Goal: Communication & Community: Answer question/provide support

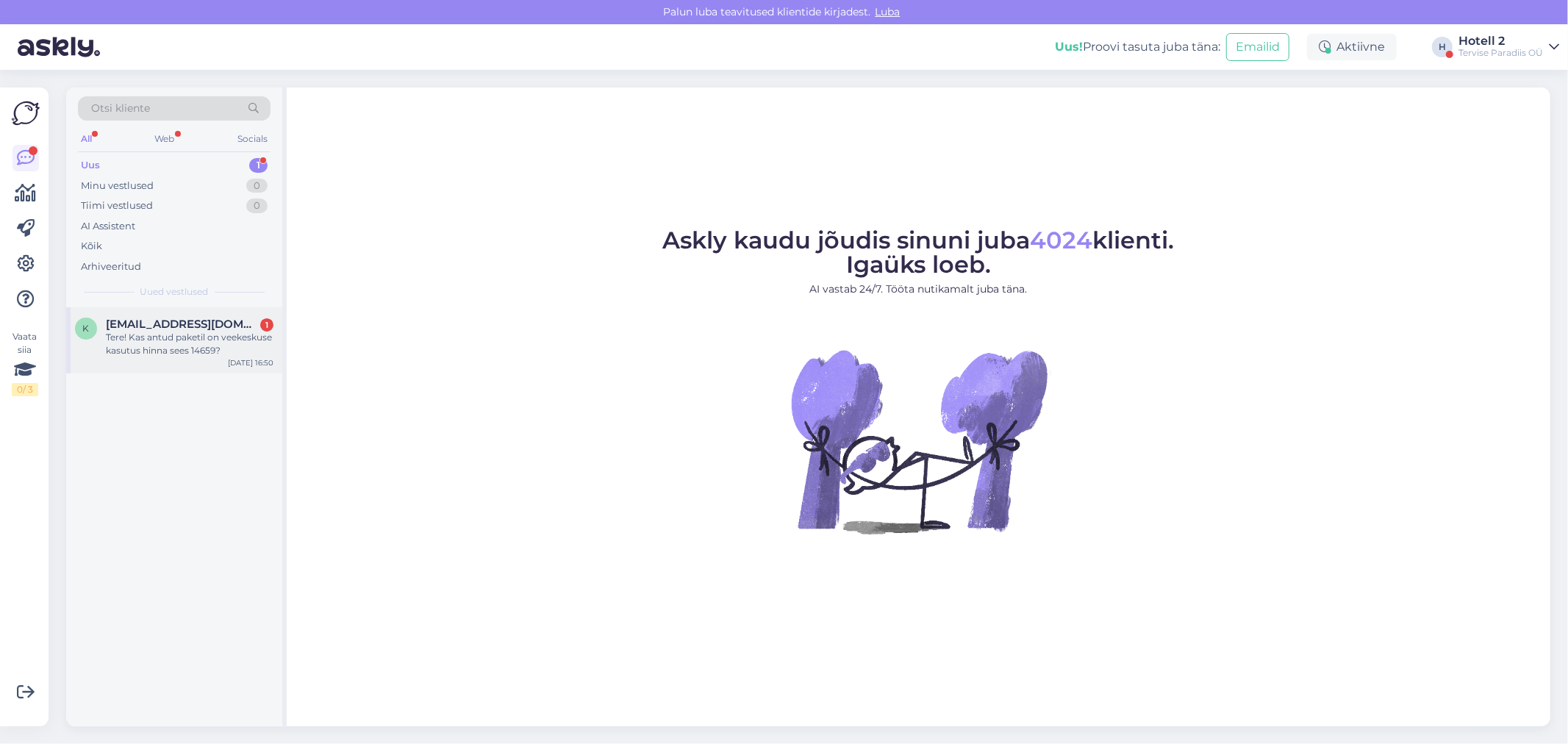
click at [162, 342] on div "Tere! Kas antud paketil on veekeskuse kasutus hinna sees 14659?" at bounding box center [190, 344] width 168 height 26
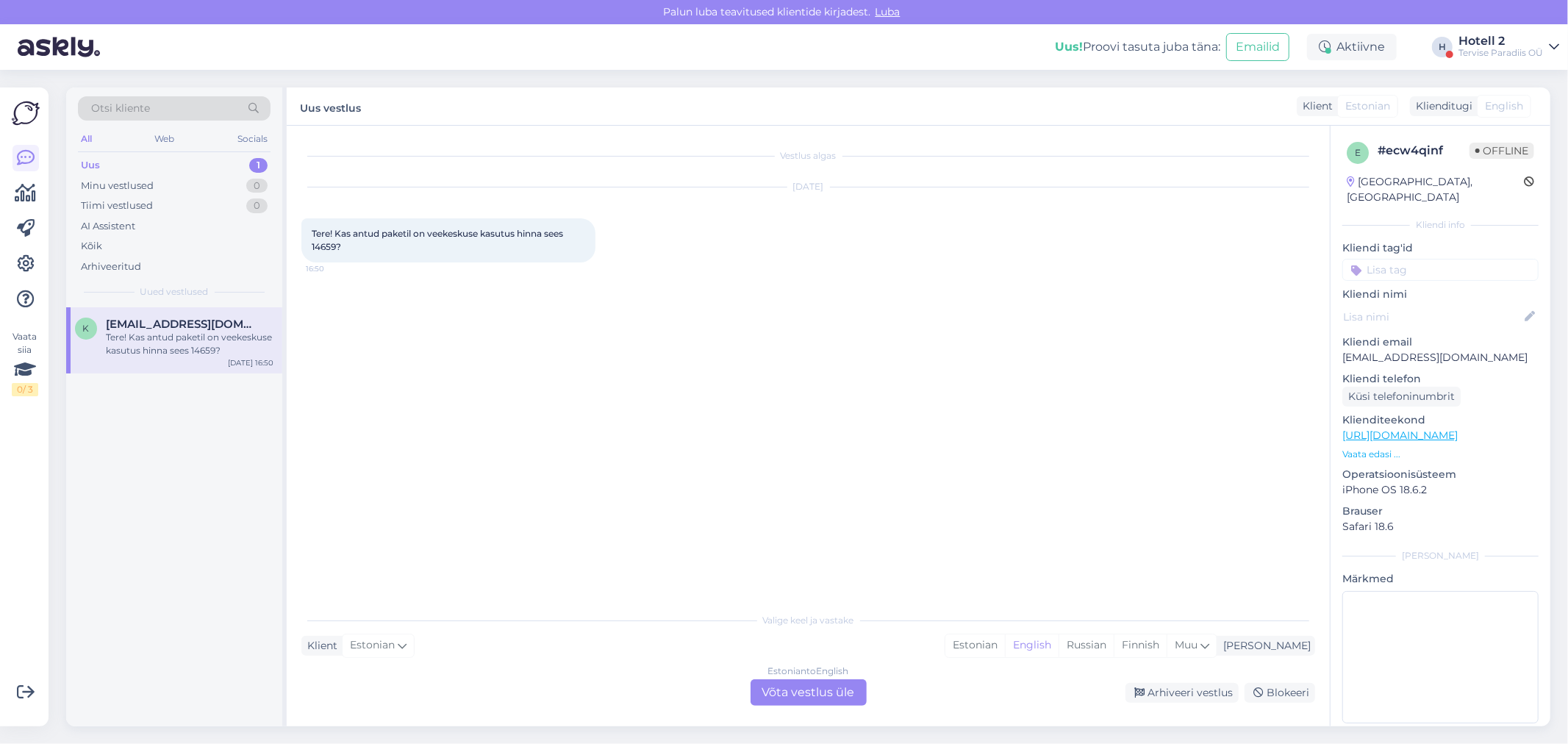
click at [782, 691] on div "Estonian to English Võta vestlus üle" at bounding box center [808, 692] width 116 height 26
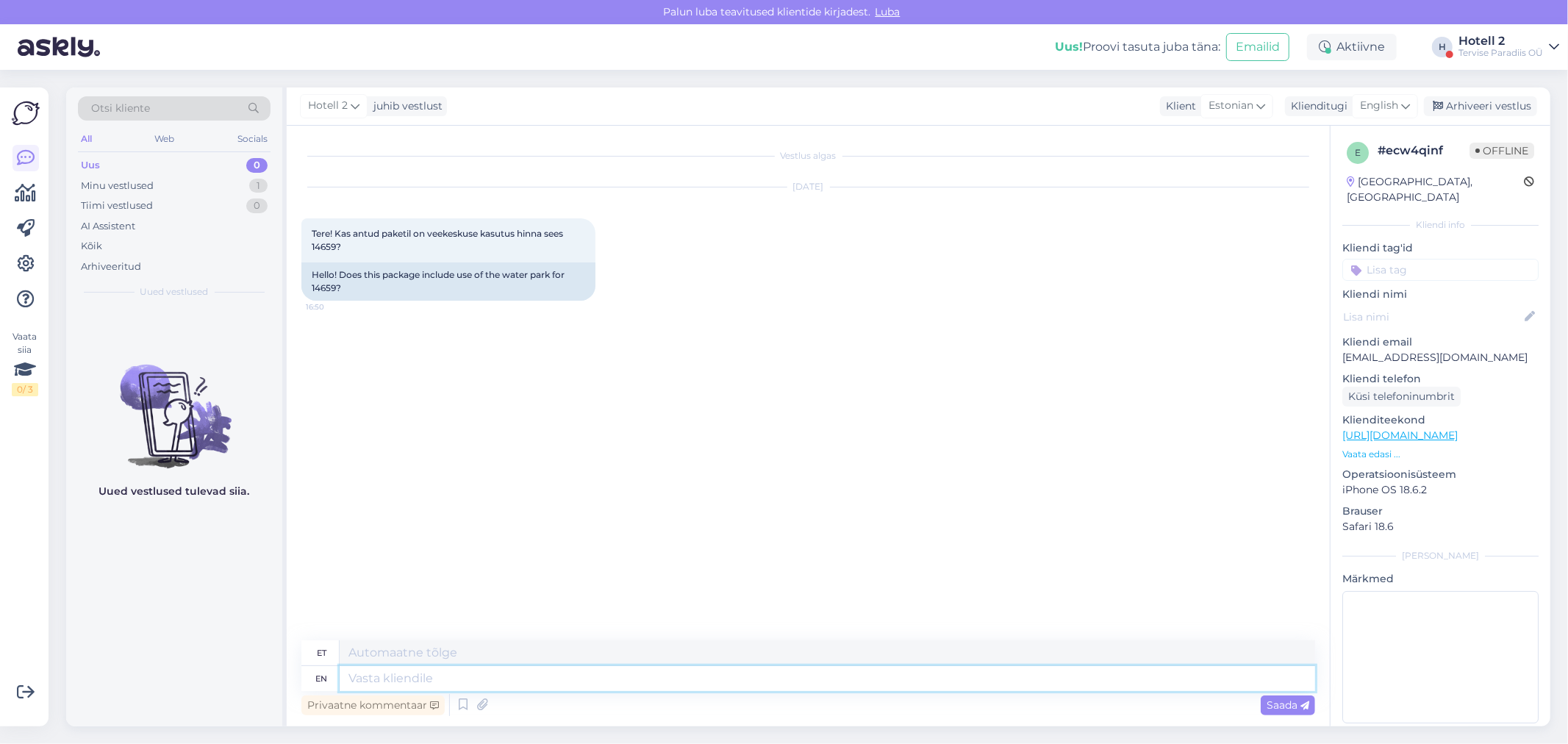
click at [494, 680] on textarea at bounding box center [827, 678] width 975 height 25
type textarea "Tere!"
type textarea "Tere! jah, o"
type textarea "Tere! [GEOGRAPHIC_DATA],"
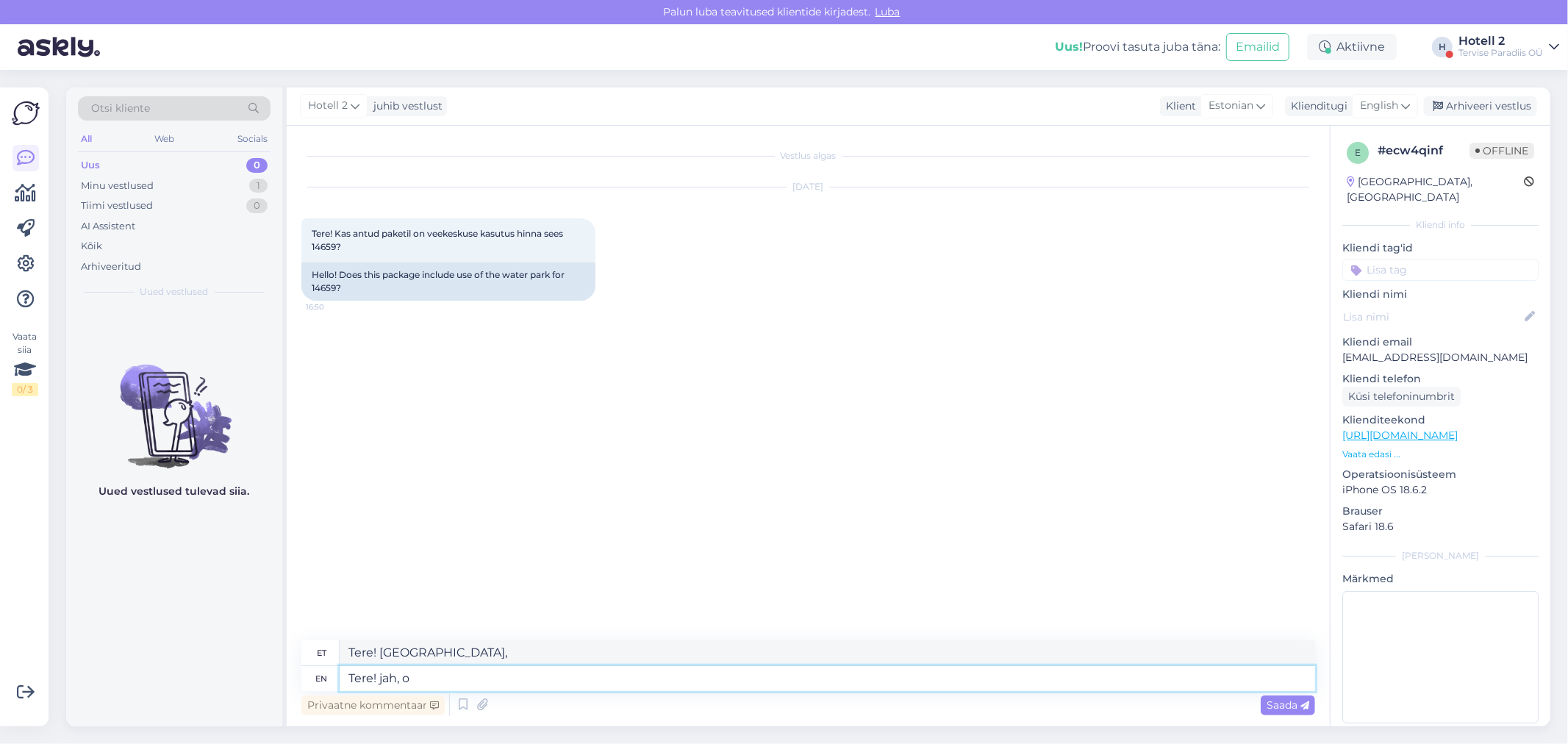
type textarea "Tere! jah, on"
type textarea "Tere! jah, peal"
type textarea "Tere! jah, on."
type textarea "Tere! Jah, edasi."
click at [384, 681] on textarea "Tere! jah, on." at bounding box center [827, 678] width 975 height 25
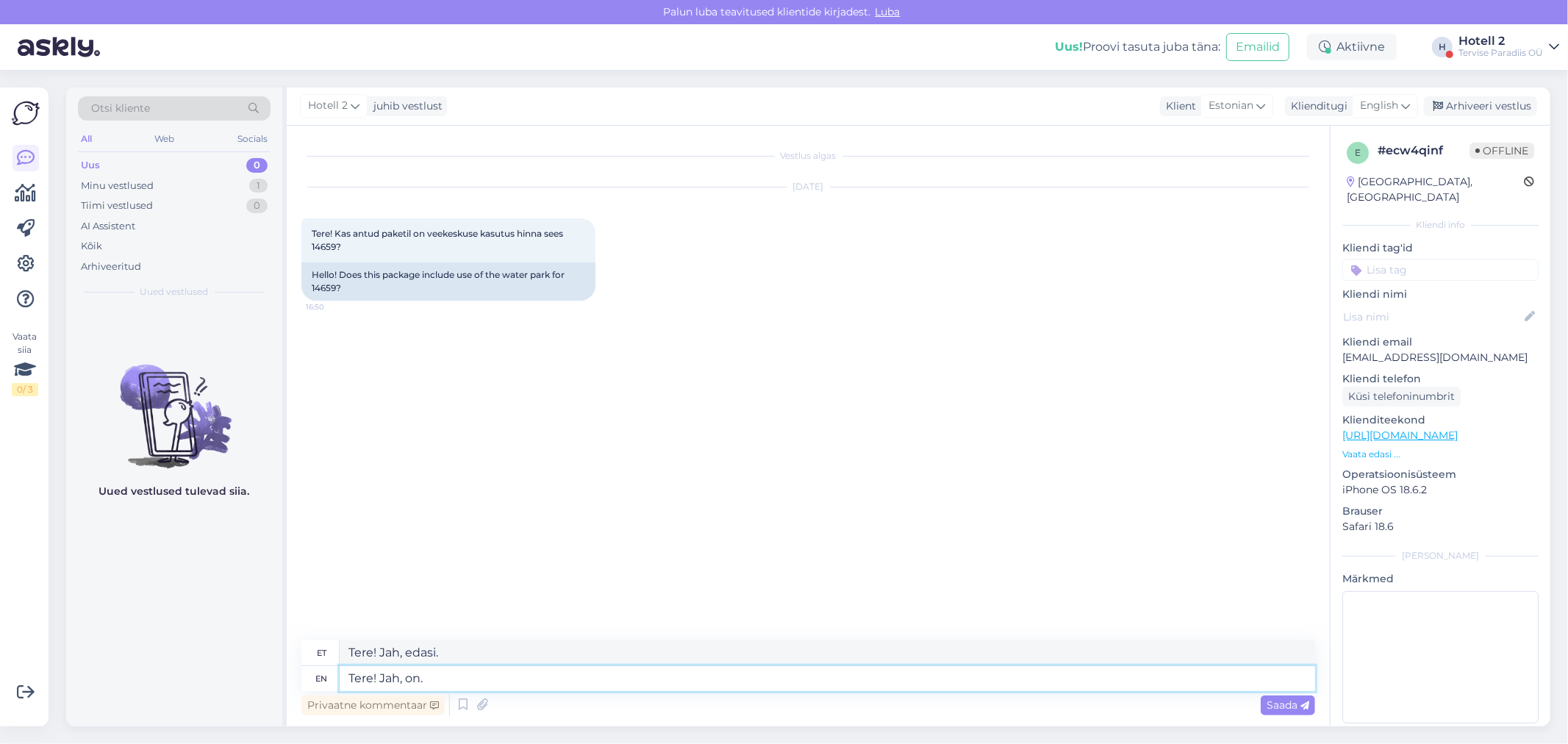
type textarea "Tere! Jah, on."
drag, startPoint x: 731, startPoint y: 556, endPoint x: 781, endPoint y: 542, distance: 51.9
click at [731, 555] on div "Vestlus algas [DATE] Tere! Kas antud paketil on veekeskuse kasutus hinna sees 1…" at bounding box center [815, 384] width 1027 height 487
click at [1476, 99] on div "Arhiveeri vestlus" at bounding box center [1480, 106] width 113 height 20
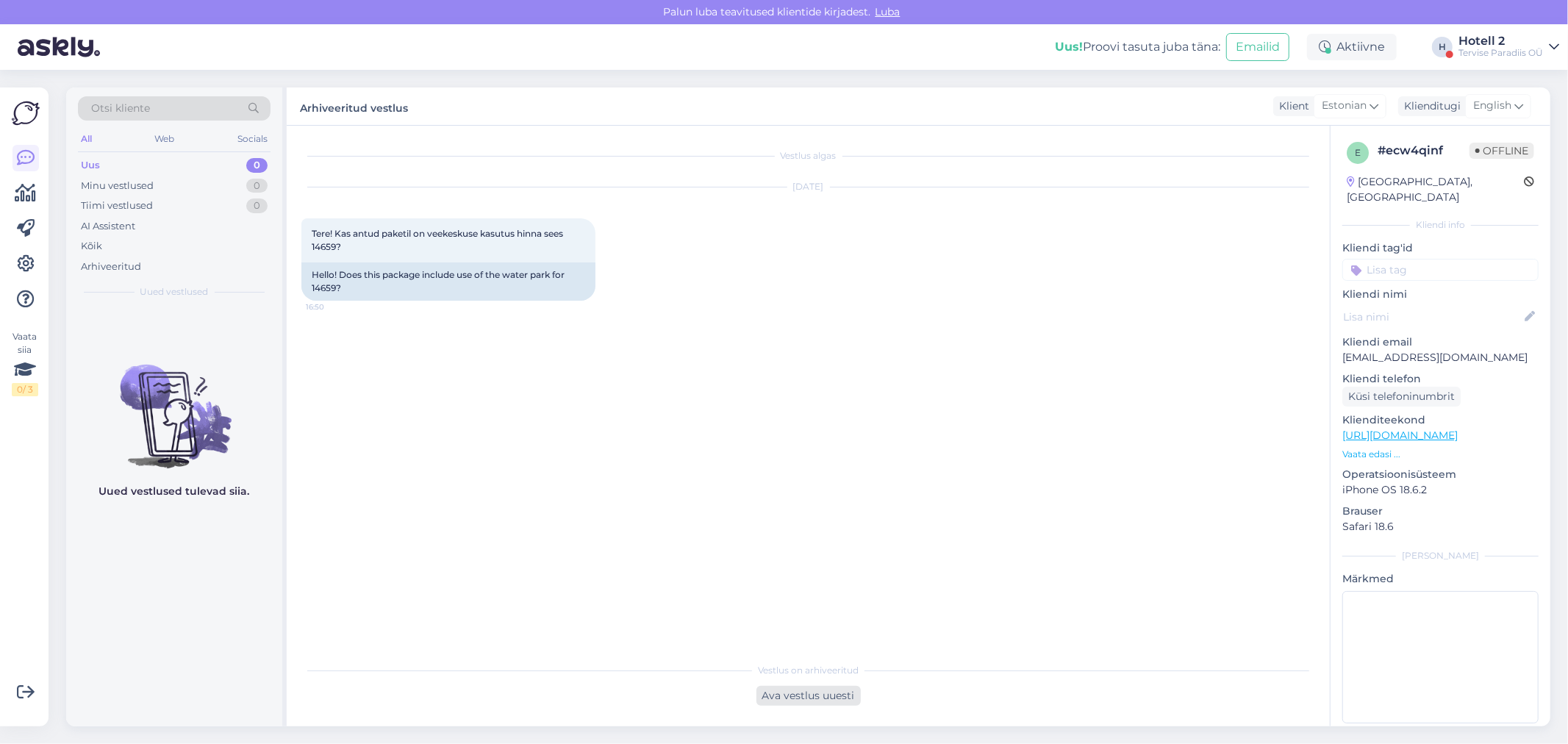
click at [801, 693] on div "Ava vestlus uuesti" at bounding box center [808, 695] width 105 height 20
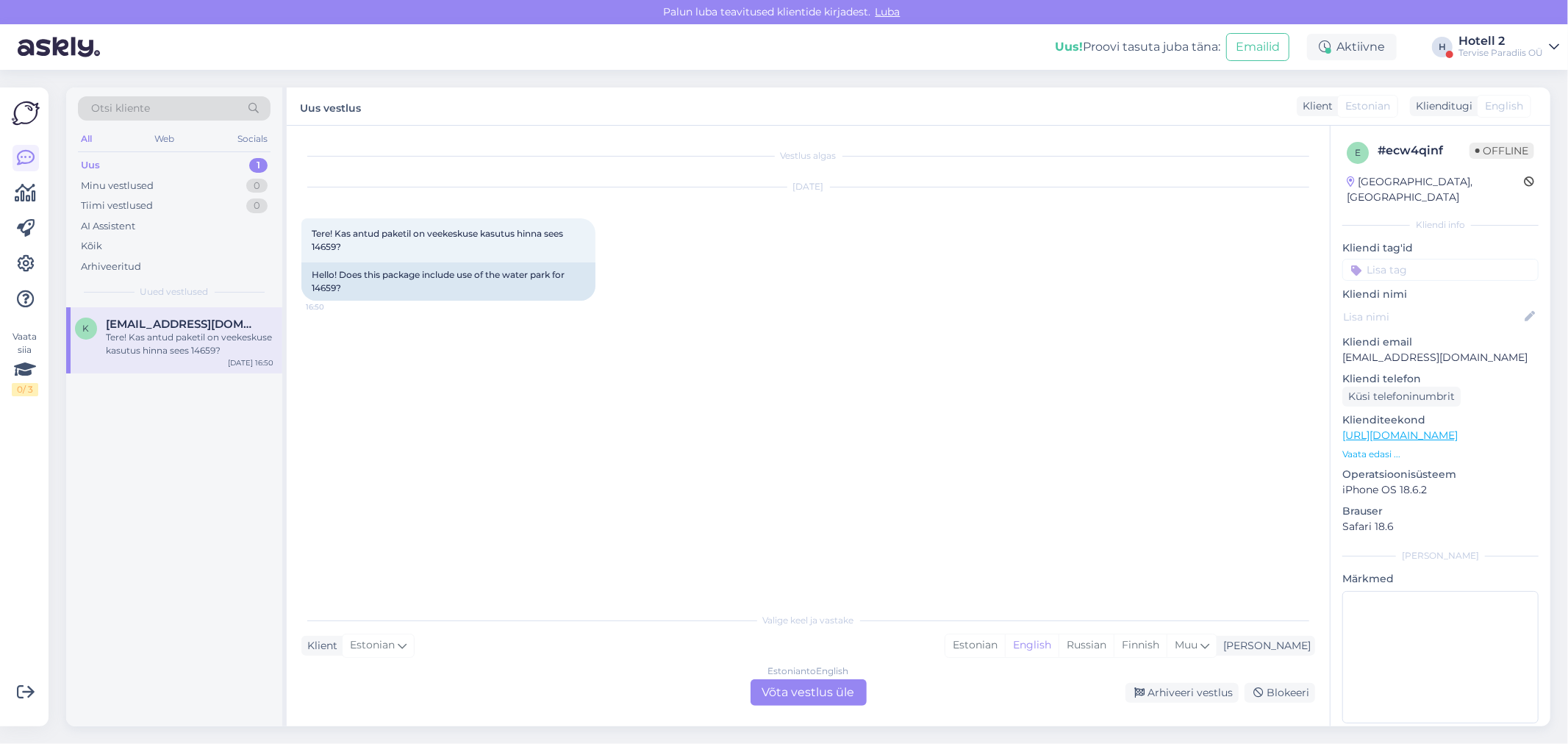
click at [504, 649] on div "Klient Estonian Mina Estonian English Russian Finnish Muu" at bounding box center [808, 645] width 1014 height 20
click at [775, 693] on div "Estonian to English Võta vestlus üle" at bounding box center [808, 692] width 116 height 26
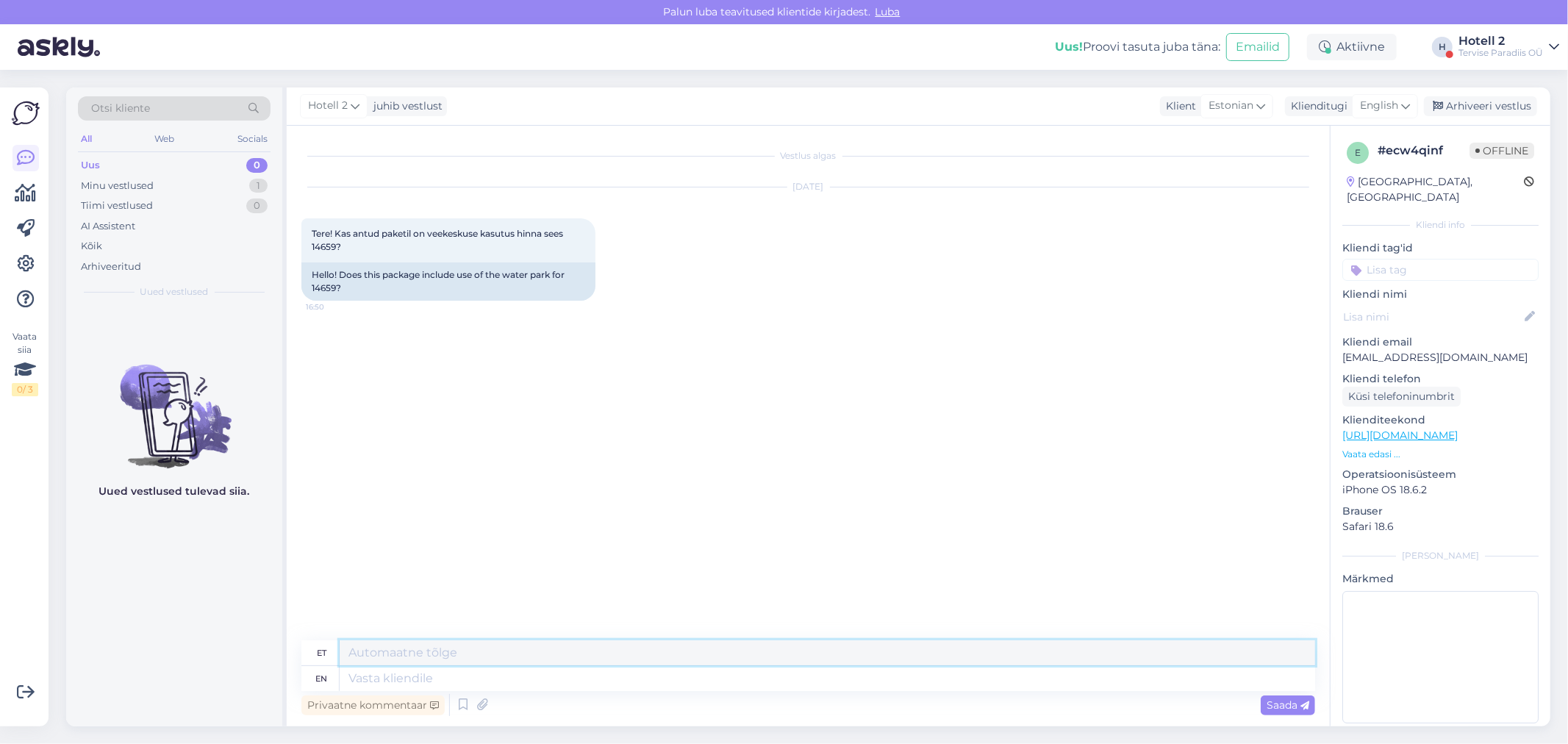
click at [436, 652] on textarea at bounding box center [827, 653] width 975 height 25
type textarea "Tere! Jah, on."
click at [1275, 708] on span "Saada" at bounding box center [1287, 705] width 42 height 13
click at [1282, 694] on div "Privaatne kommentaar Saada" at bounding box center [808, 705] width 1014 height 28
click at [1283, 703] on span "Saada" at bounding box center [1287, 705] width 42 height 13
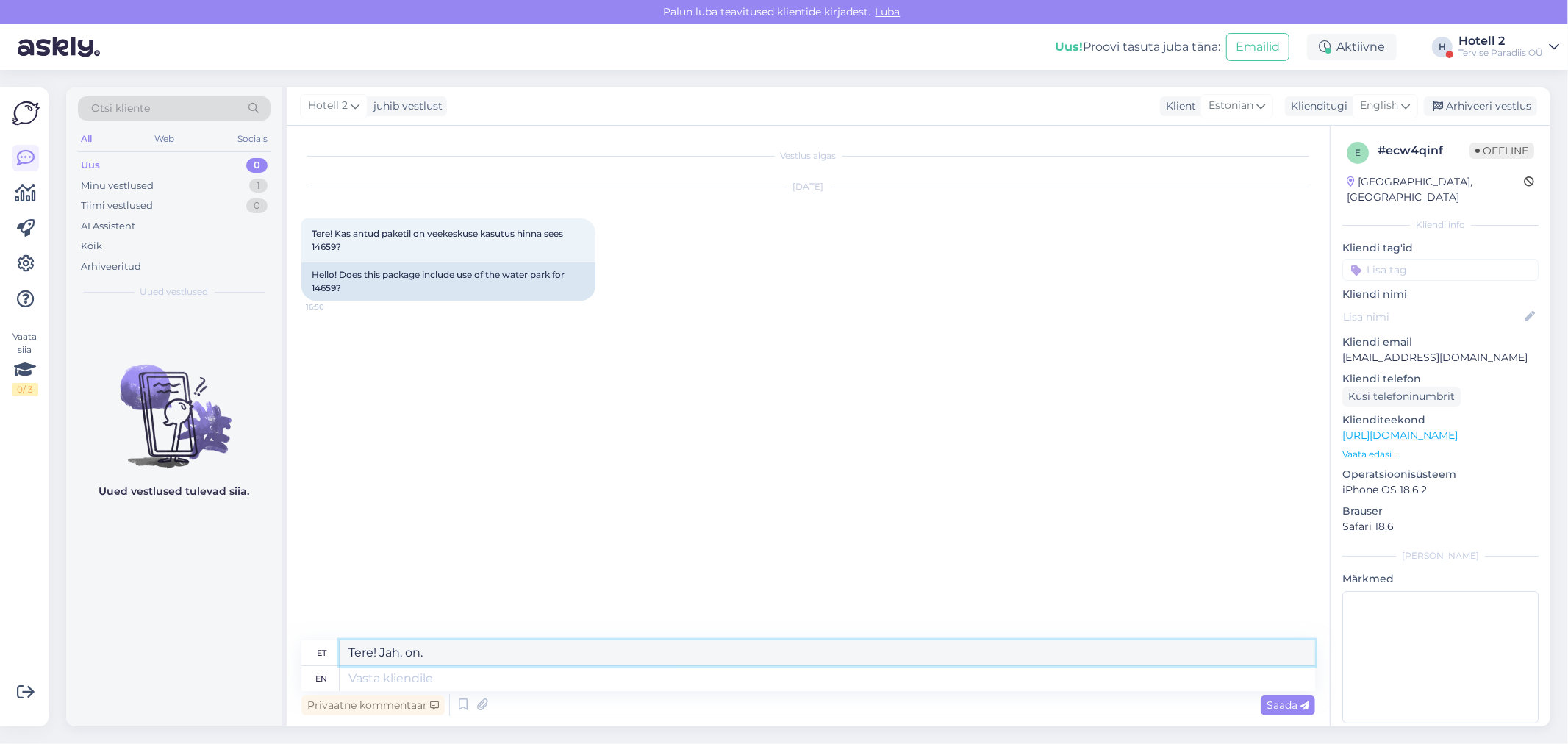
drag, startPoint x: 430, startPoint y: 655, endPoint x: 355, endPoint y: 657, distance: 75.0
click at [348, 660] on textarea "Tere! Jah, on." at bounding box center [827, 653] width 975 height 25
click at [1382, 95] on div "English" at bounding box center [1385, 106] width 66 height 24
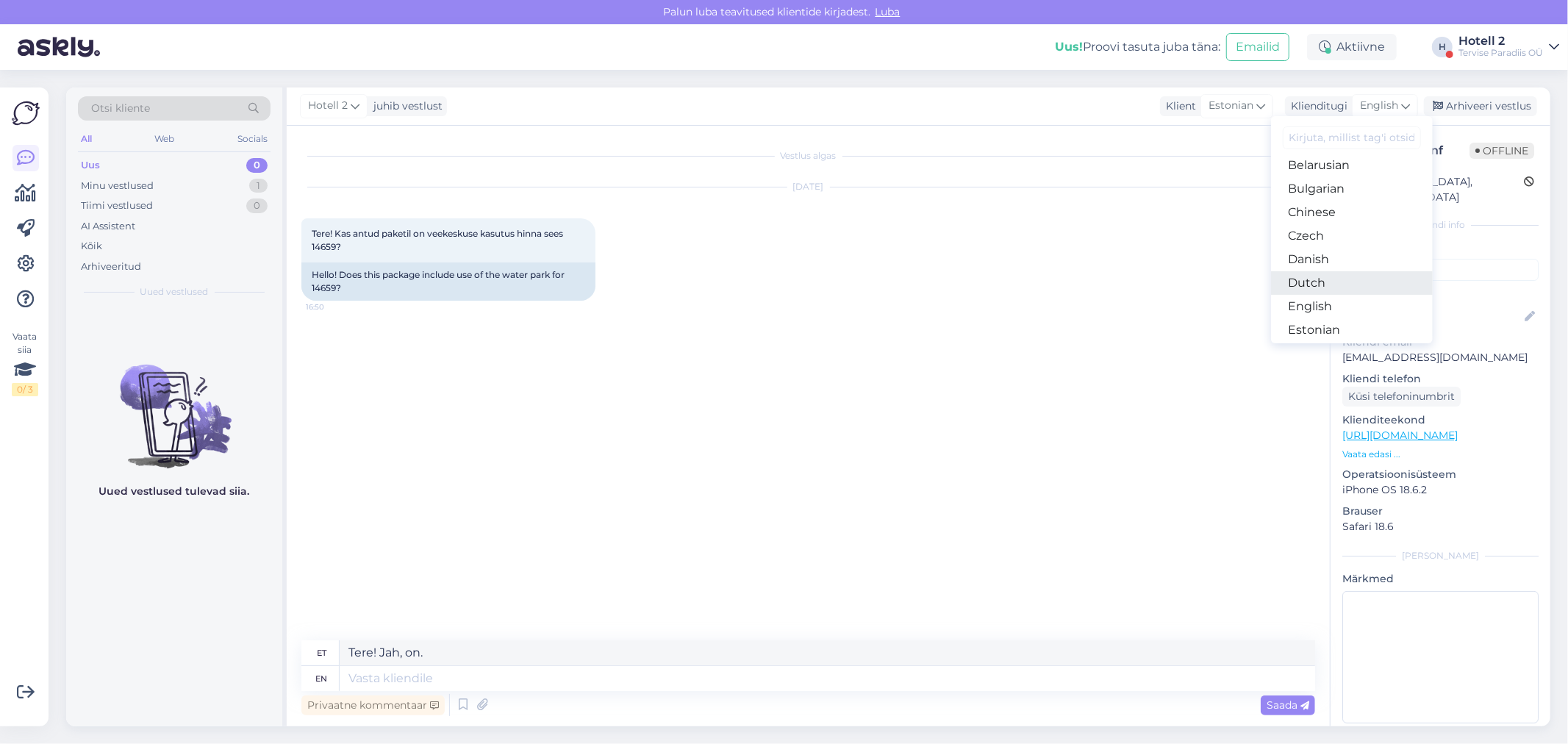
scroll to position [82, 0]
click at [1325, 271] on link "Estonian" at bounding box center [1351, 277] width 161 height 24
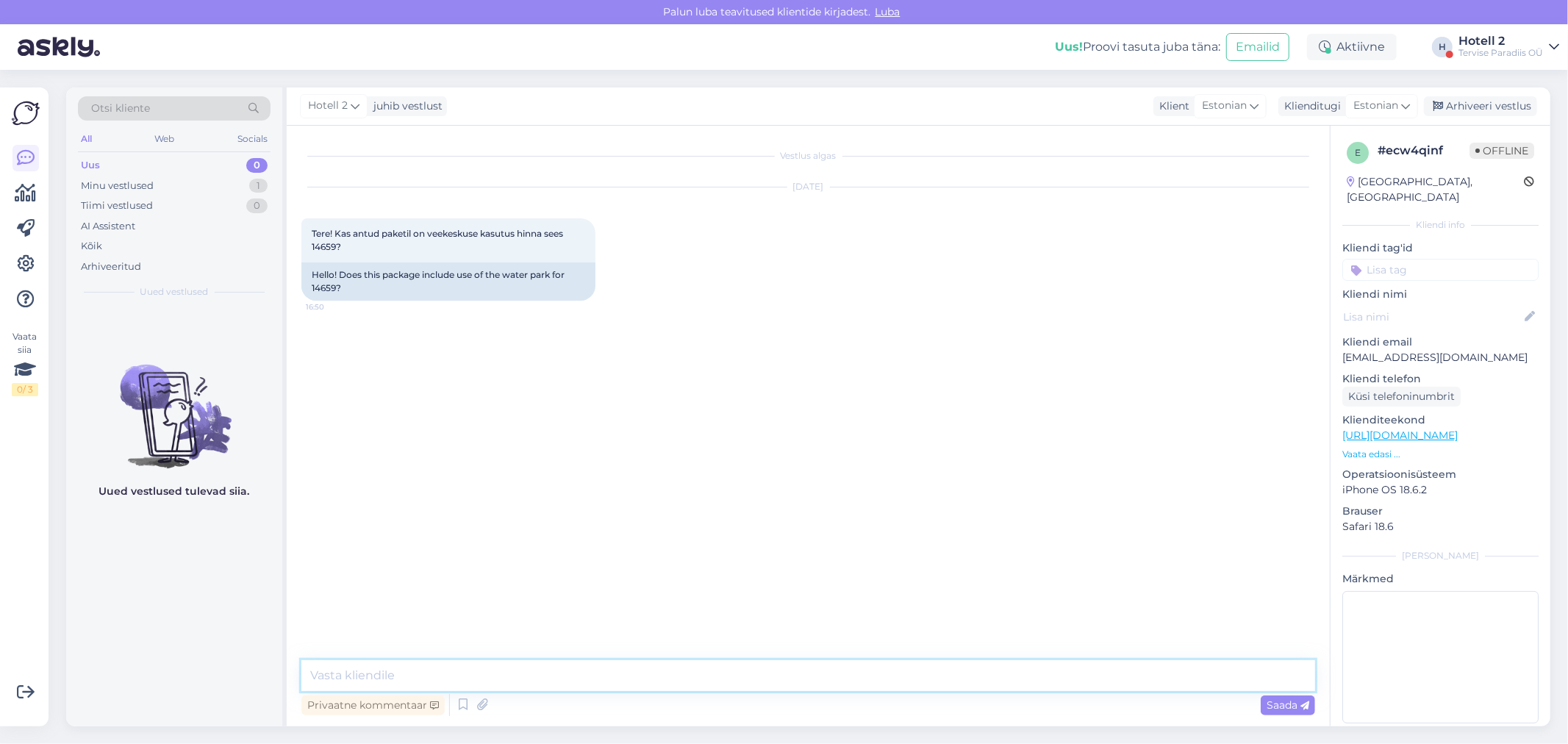
click at [410, 675] on textarea at bounding box center [808, 675] width 1014 height 31
paste textarea "Tere! Jah, on."
type textarea "Tere! Jah, on."
click at [1279, 703] on span "Saada" at bounding box center [1287, 705] width 42 height 13
click at [1482, 107] on div "Arhiveeri vestlus" at bounding box center [1480, 106] width 113 height 20
